Goal: Download file/media

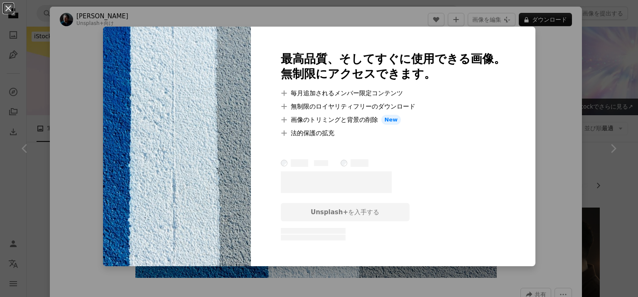
scroll to position [1288, 0]
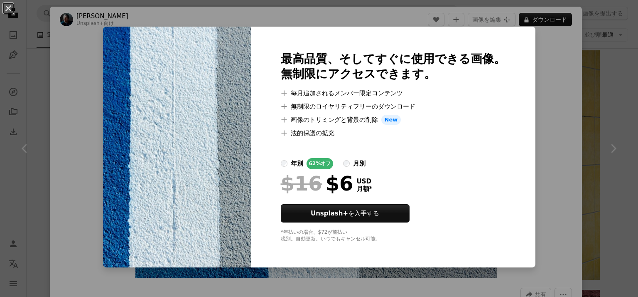
click at [528, 86] on div "An X shape 最高品質、そしてすぐに使用できる画像。 無制限にアクセスできます。 A plus sign 毎月追加されるメンバー限定コンテンツ A p…" at bounding box center [319, 148] width 638 height 297
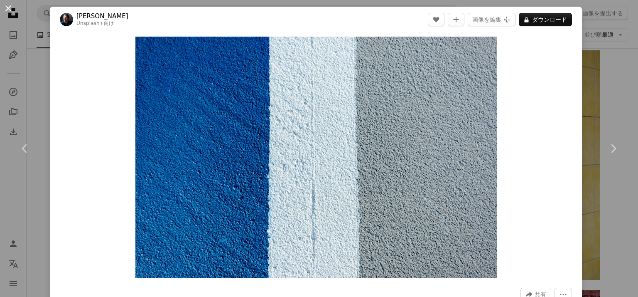
click at [10, 4] on button "An X shape" at bounding box center [8, 8] width 10 height 10
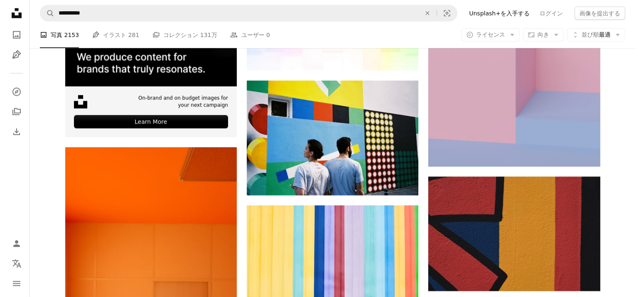
scroll to position [2061, 0]
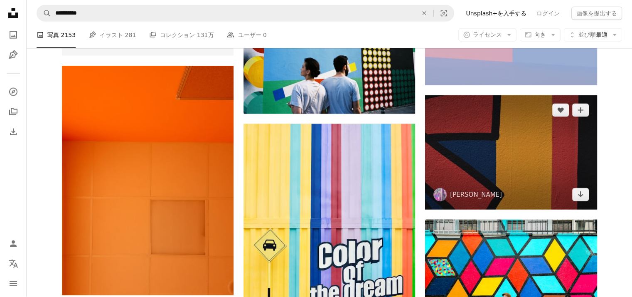
click at [544, 179] on img at bounding box center [511, 152] width 172 height 114
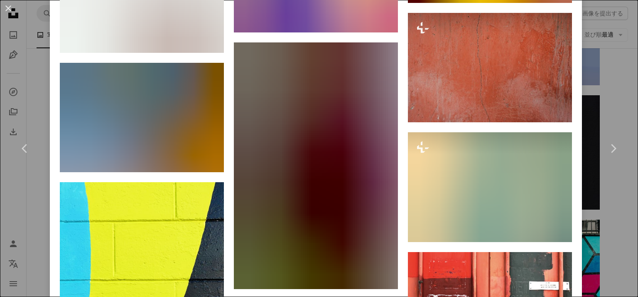
scroll to position [3157, 0]
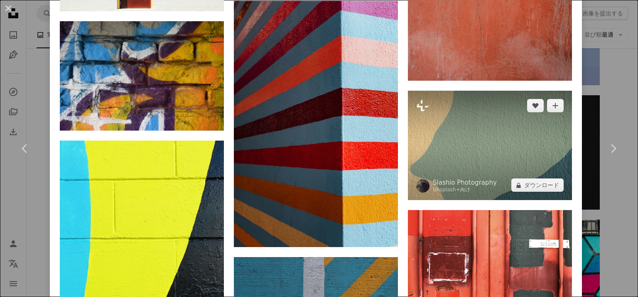
click at [502, 110] on img at bounding box center [490, 145] width 164 height 109
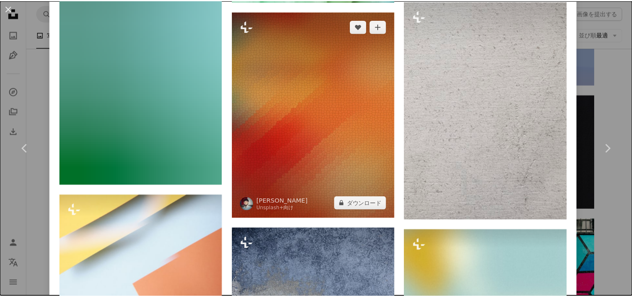
scroll to position [1454, 0]
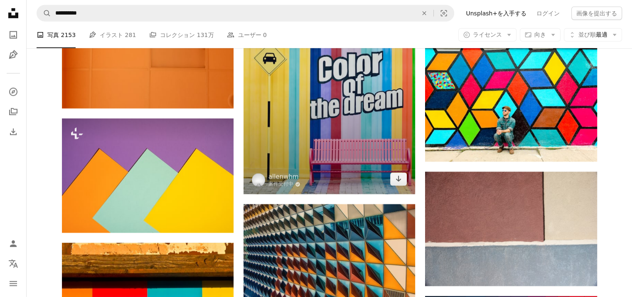
scroll to position [2351, 0]
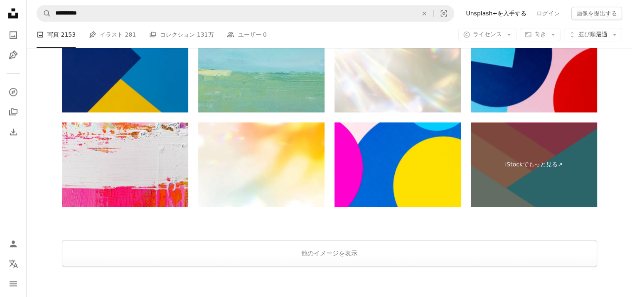
scroll to position [4345, 0]
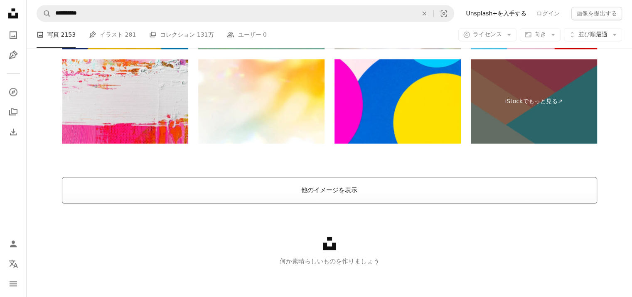
click at [317, 191] on button "他のイメージを表示" at bounding box center [329, 190] width 535 height 27
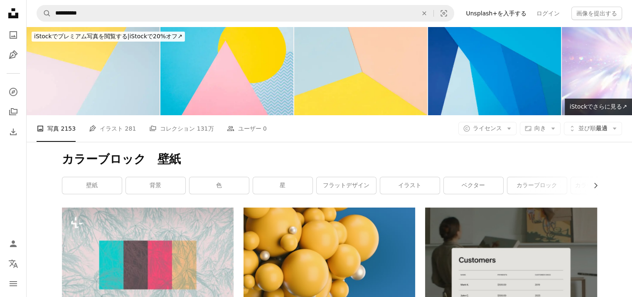
scroll to position [125, 0]
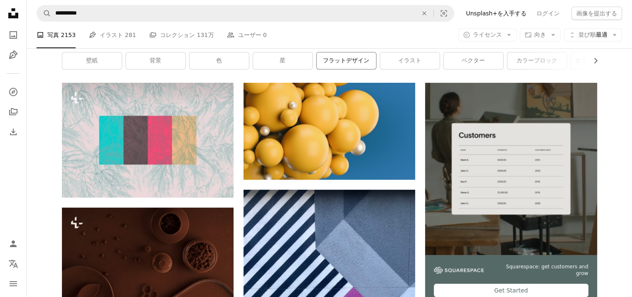
click at [338, 55] on link "フラットデザイン" at bounding box center [346, 60] width 59 height 17
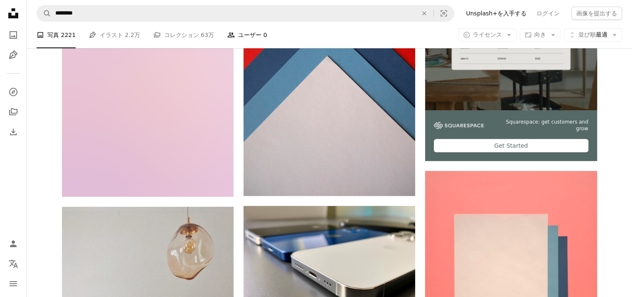
scroll to position [249, 0]
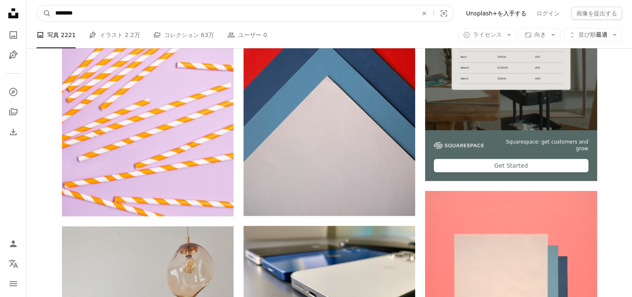
click at [190, 15] on input "********" at bounding box center [233, 13] width 364 height 16
type input "**********"
click button "A magnifying glass" at bounding box center [44, 13] width 14 height 16
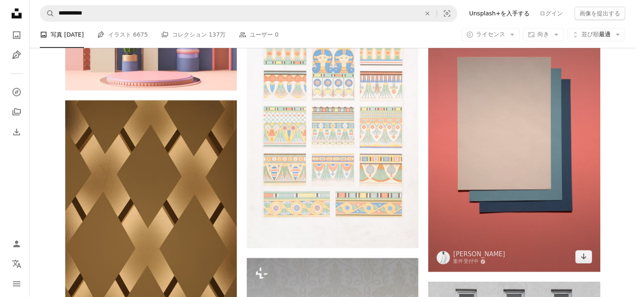
scroll to position [1039, 0]
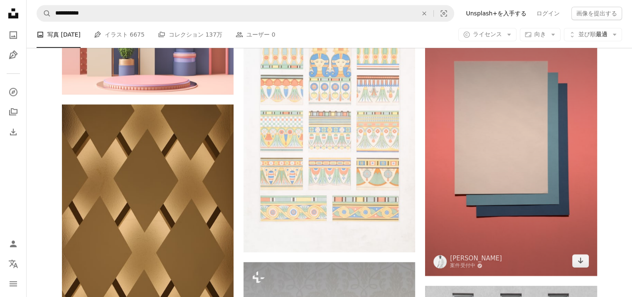
click at [467, 158] on img at bounding box center [511, 147] width 172 height 258
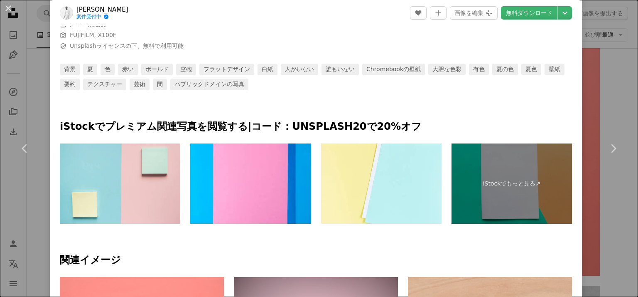
scroll to position [415, 0]
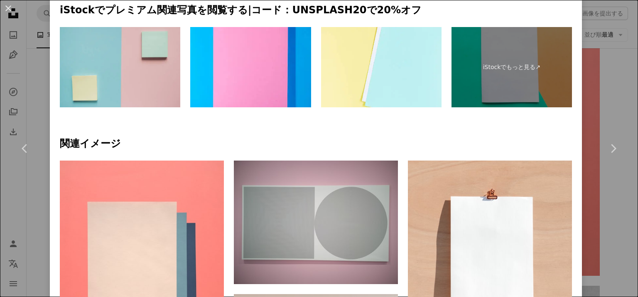
click at [142, 83] on img at bounding box center [120, 67] width 120 height 81
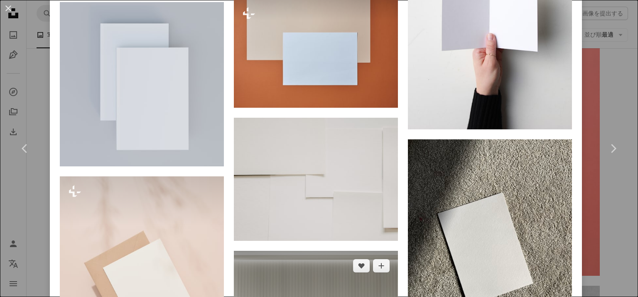
scroll to position [904, 0]
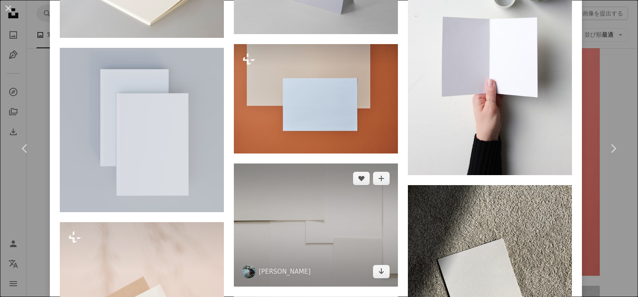
click at [268, 184] on img at bounding box center [316, 224] width 164 height 123
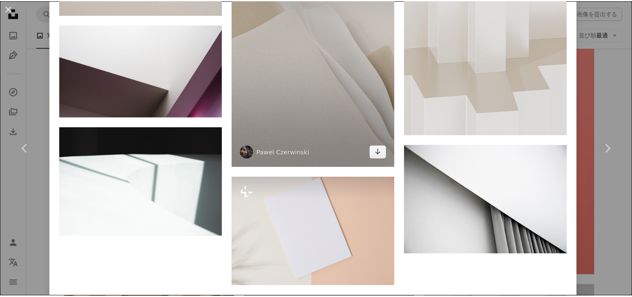
scroll to position [2539, 0]
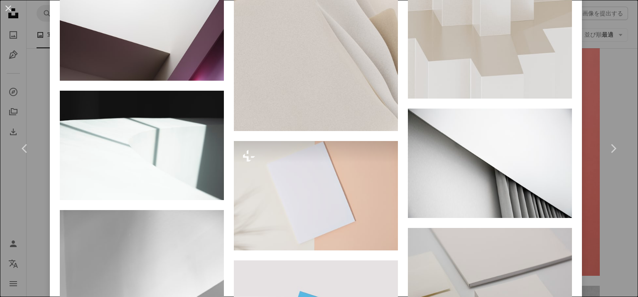
click at [10, 19] on div "An X shape Chevron left Chevron right [PERSON_NAME] anniespratt A heart A plus …" at bounding box center [319, 148] width 638 height 297
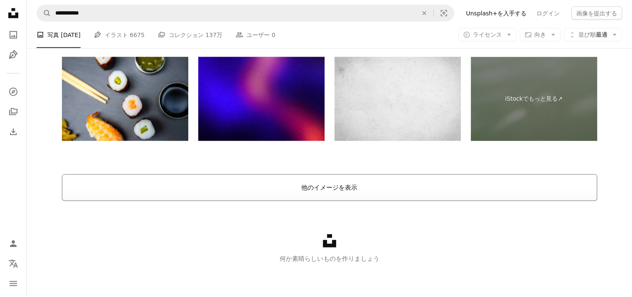
click at [381, 191] on button "他のイメージを表示" at bounding box center [329, 187] width 535 height 27
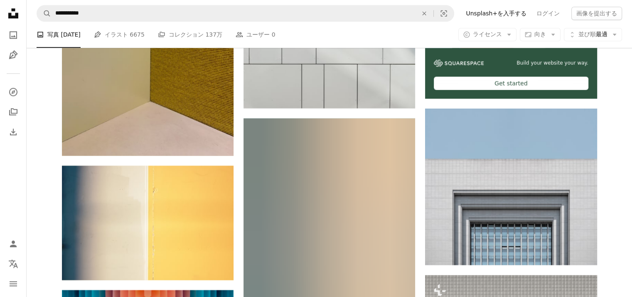
scroll to position [4087, 0]
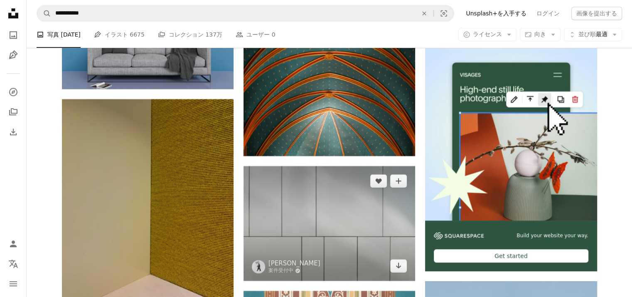
click at [379, 252] on img at bounding box center [329, 223] width 172 height 114
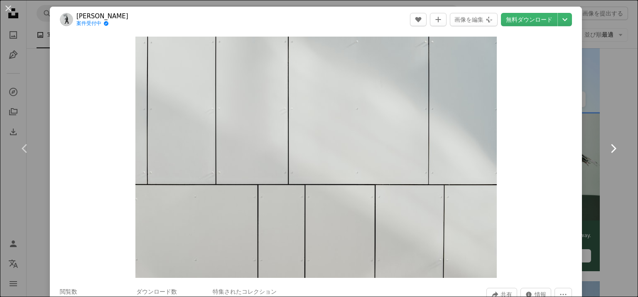
click at [596, 110] on link "Chevron right" at bounding box center [613, 148] width 50 height 80
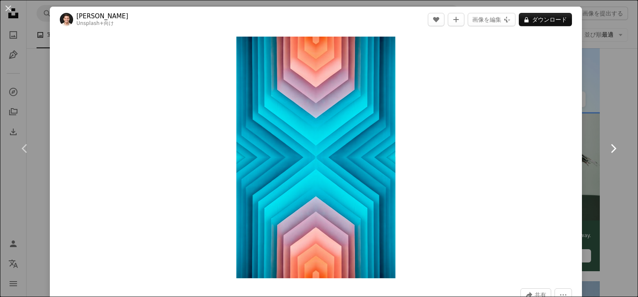
click at [601, 111] on link "Chevron right" at bounding box center [613, 148] width 50 height 80
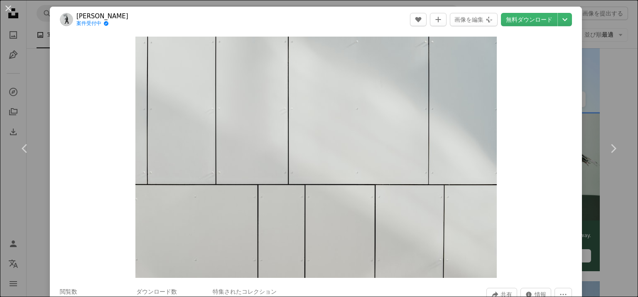
click at [9, 8] on button "An X shape" at bounding box center [8, 8] width 10 height 10
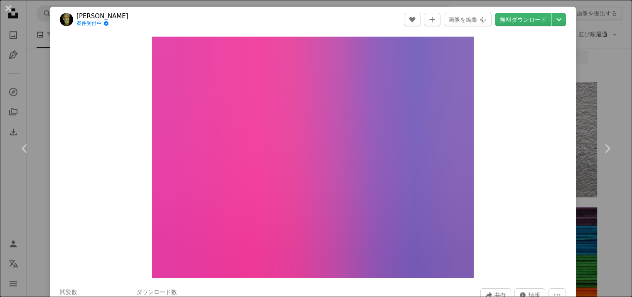
scroll to position [1246, 0]
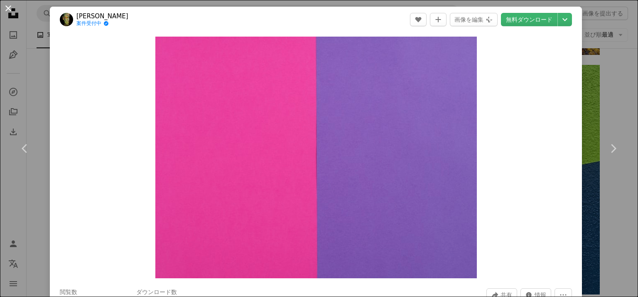
click at [8, 13] on button "An X shape" at bounding box center [8, 8] width 10 height 10
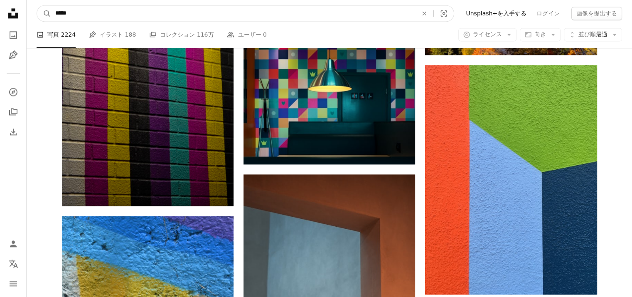
click at [118, 15] on input "*****" at bounding box center [233, 13] width 364 height 16
type input "*"
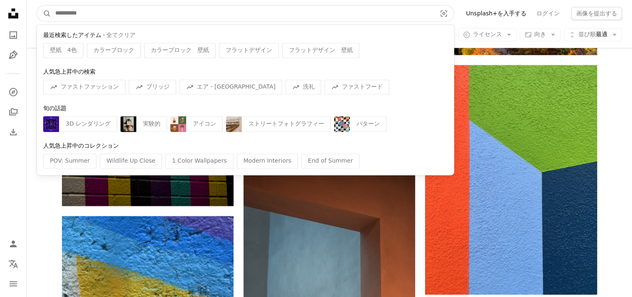
type input "*"
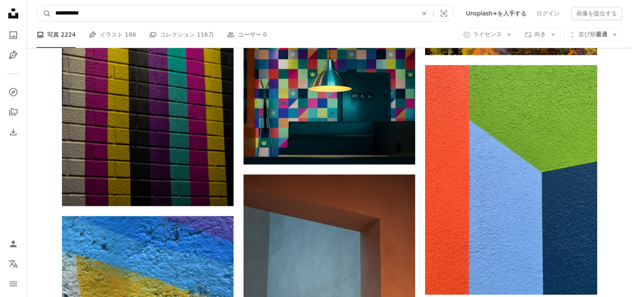
type input "**********"
click button "A magnifying glass" at bounding box center [44, 13] width 14 height 16
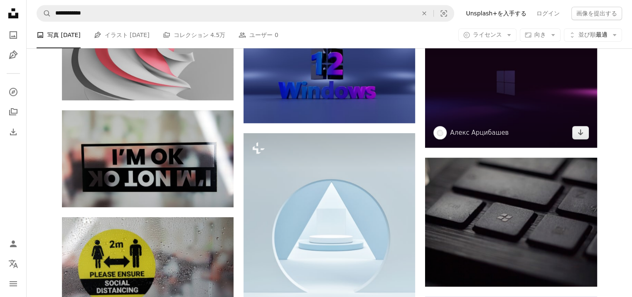
scroll to position [540, 0]
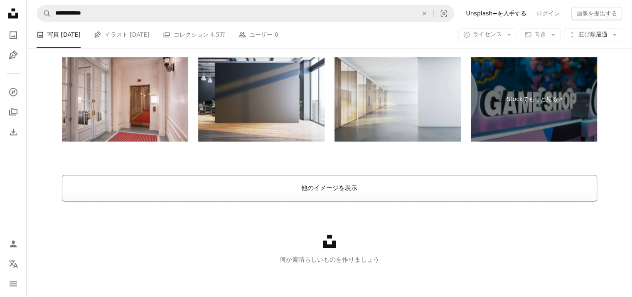
click at [375, 189] on button "他のイメージを表示" at bounding box center [329, 187] width 535 height 27
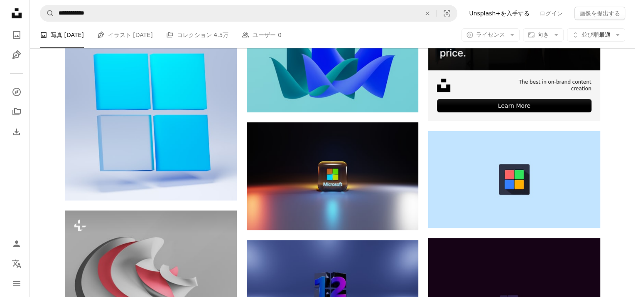
scroll to position [321, 0]
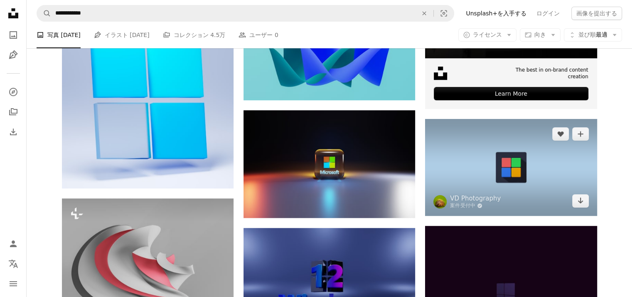
click at [558, 155] on img at bounding box center [511, 167] width 172 height 96
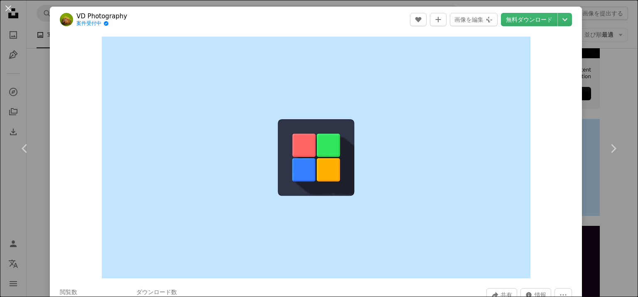
click at [13, 11] on button "An X shape" at bounding box center [8, 8] width 10 height 10
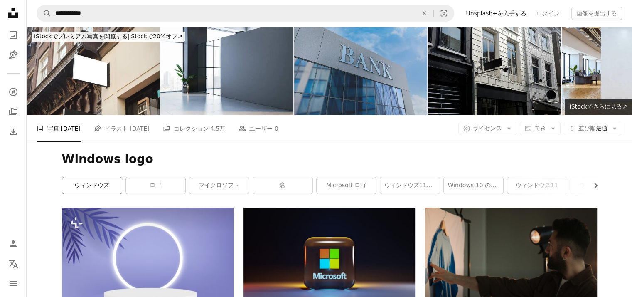
click at [91, 182] on link "ウィンドウズ" at bounding box center [91, 185] width 59 height 17
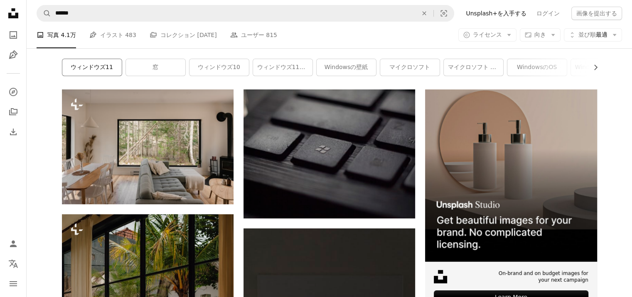
scroll to position [83, 0]
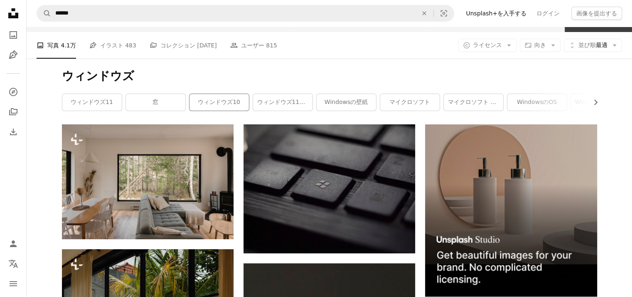
click at [217, 111] on div "ウィンドウズ10" at bounding box center [219, 101] width 60 height 17
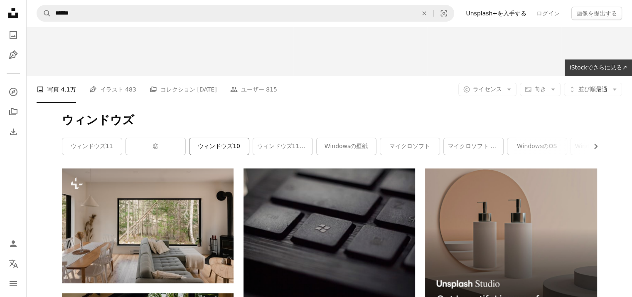
scroll to position [0, 0]
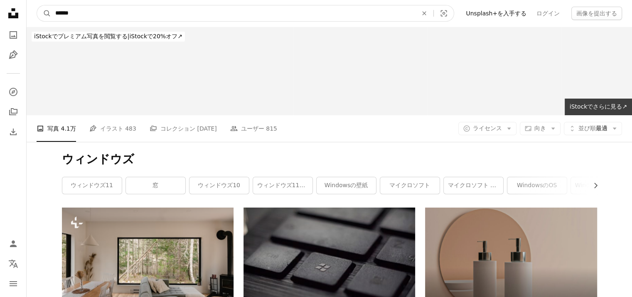
click at [204, 17] on input "******" at bounding box center [233, 13] width 364 height 16
type input "*********"
click at [37, 5] on button "A magnifying glass" at bounding box center [44, 13] width 14 height 16
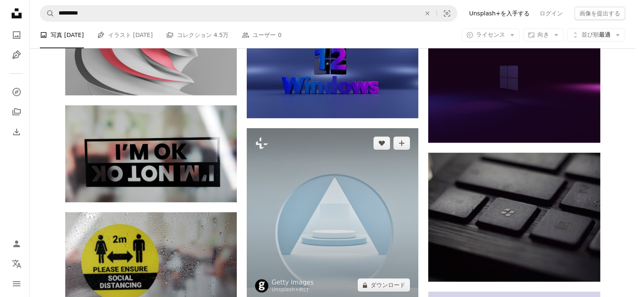
scroll to position [540, 0]
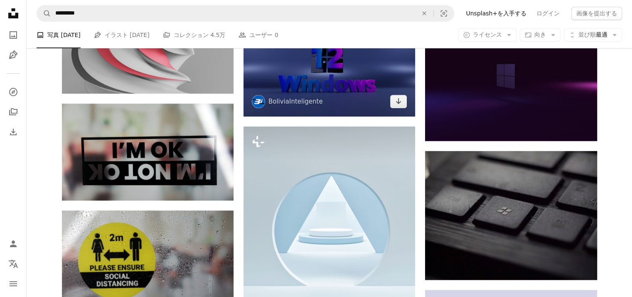
click at [310, 95] on span "BoliviaInteligente" at bounding box center [287, 101] width 71 height 13
click at [327, 79] on img at bounding box center [329, 63] width 172 height 108
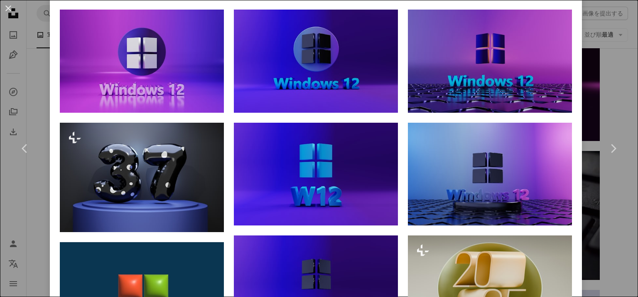
scroll to position [706, 0]
